Goal: Information Seeking & Learning: Understand process/instructions

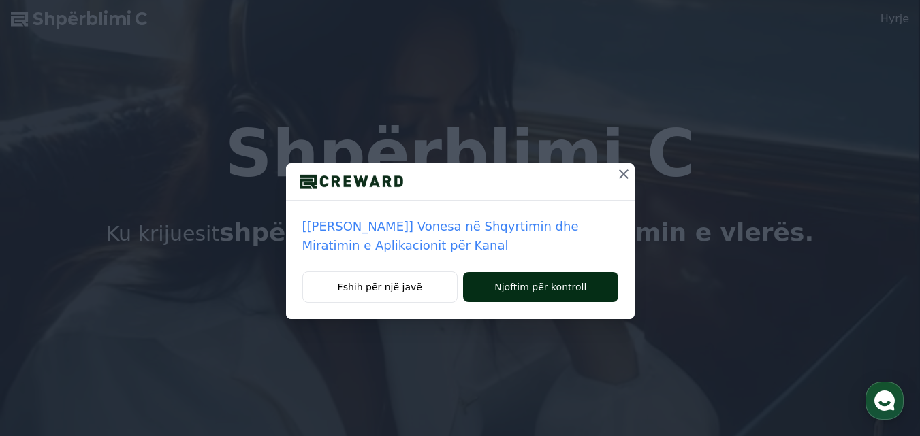
click at [544, 291] on font "Njoftim për kontroll" at bounding box center [540, 287] width 92 height 11
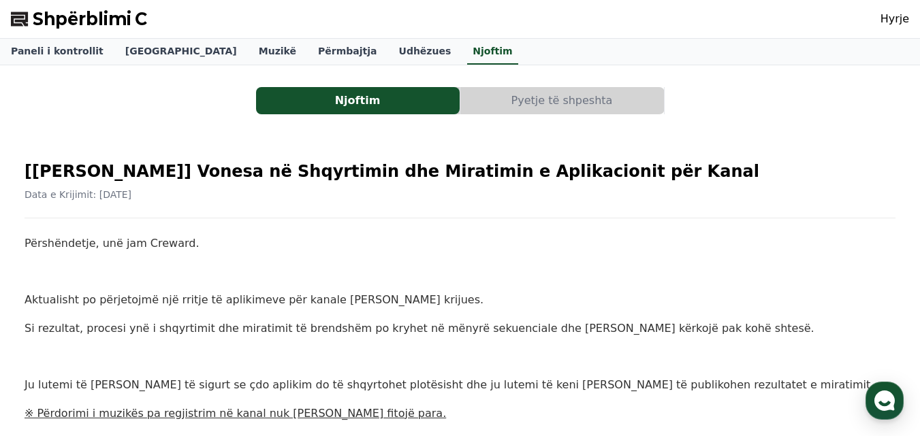
click at [600, 104] on font "Pyetje të shpeshta" at bounding box center [561, 100] width 101 height 13
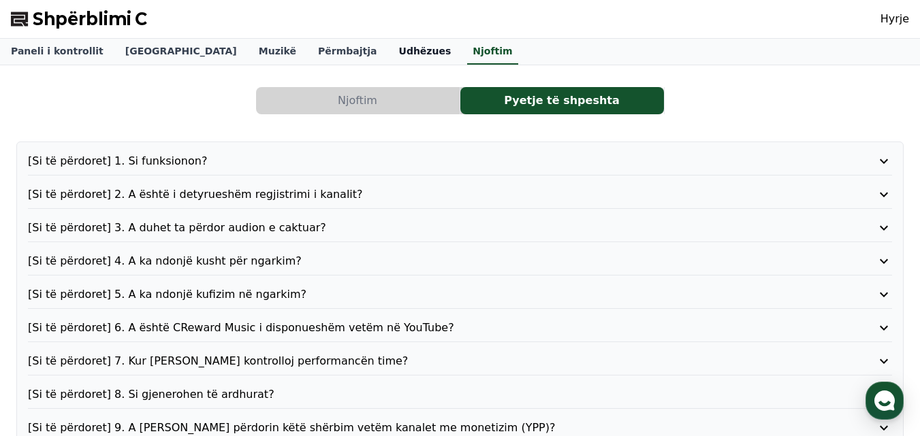
click at [399, 52] on font "Udhëzues" at bounding box center [425, 51] width 52 height 11
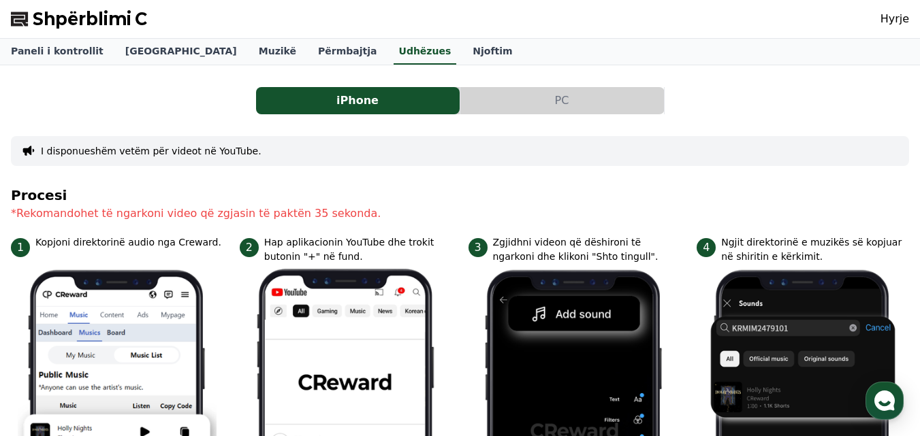
click at [580, 97] on button "PC" at bounding box center [562, 100] width 204 height 27
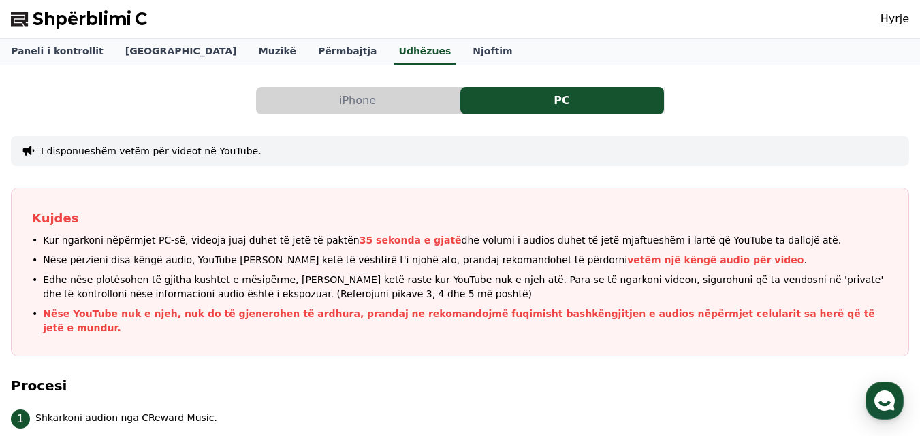
click at [908, 19] on font "Hyrje" at bounding box center [894, 18] width 29 height 13
